Goal: Task Accomplishment & Management: Manage account settings

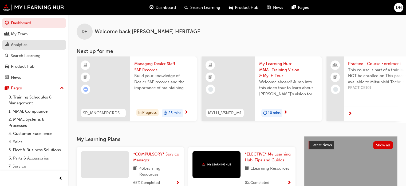
click at [21, 45] on div "Analytics" at bounding box center [19, 45] width 17 height 6
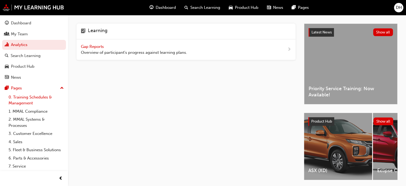
click at [20, 99] on link "0. Training Schedules & Management" at bounding box center [36, 100] width 60 height 14
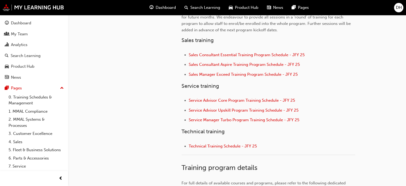
scroll to position [196, 0]
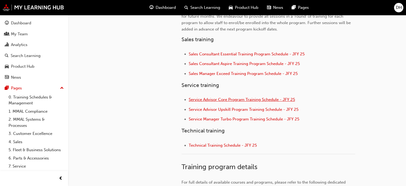
click at [245, 99] on span "Service Advisor Core Program Training Schedule - JFY 25" at bounding box center [242, 99] width 106 height 5
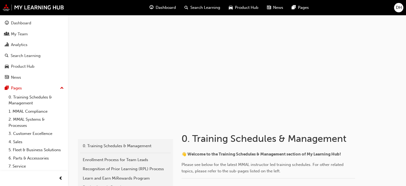
click at [197, 4] on div "Search Learning" at bounding box center [202, 7] width 44 height 11
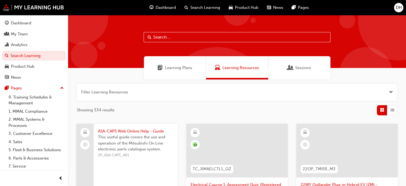
click at [305, 67] on span "Sessions" at bounding box center [303, 68] width 16 height 6
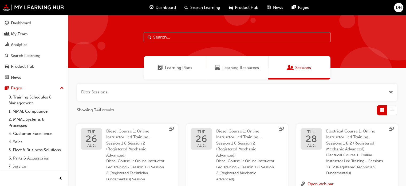
click at [199, 36] on input "text" at bounding box center [237, 37] width 187 height 10
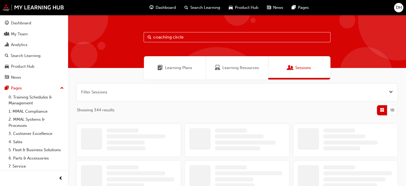
type input "coaching circle"
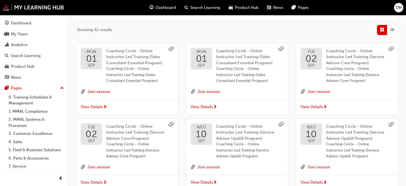
scroll to position [82, 0]
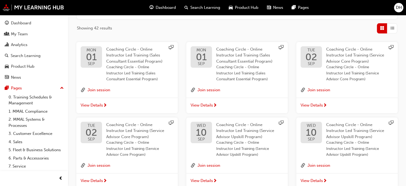
click at [317, 63] on div "[DATE]" at bounding box center [311, 56] width 21 height 21
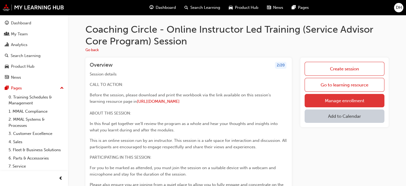
click at [338, 98] on link "Manage enrollment" at bounding box center [345, 100] width 80 height 13
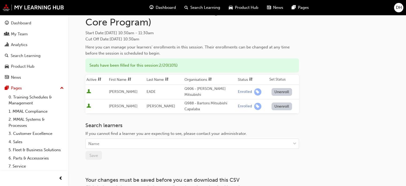
scroll to position [38, 0]
click at [106, 139] on div "Name" at bounding box center [188, 143] width 205 height 9
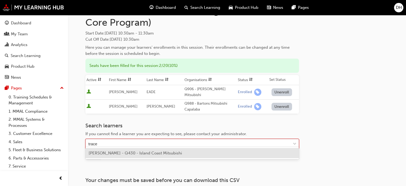
type input "[PERSON_NAME]"
click at [105, 151] on span "[PERSON_NAME] - Q430 - Island Coast Mitsubishi" at bounding box center [135, 152] width 93 height 5
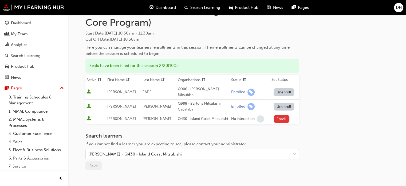
click at [283, 115] on button "Enroll" at bounding box center [282, 119] width 16 height 8
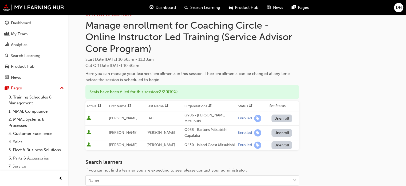
scroll to position [0, 0]
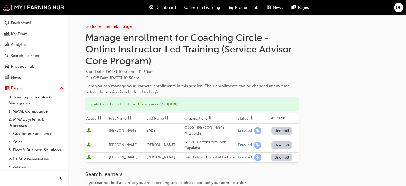
click at [398, 9] on span "DH" at bounding box center [399, 8] width 6 height 6
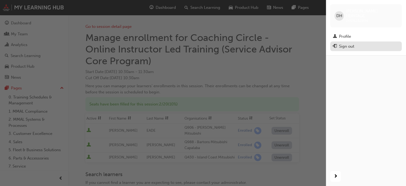
click at [350, 44] on div "Sign out" at bounding box center [346, 46] width 15 height 6
